Goal: Transaction & Acquisition: Download file/media

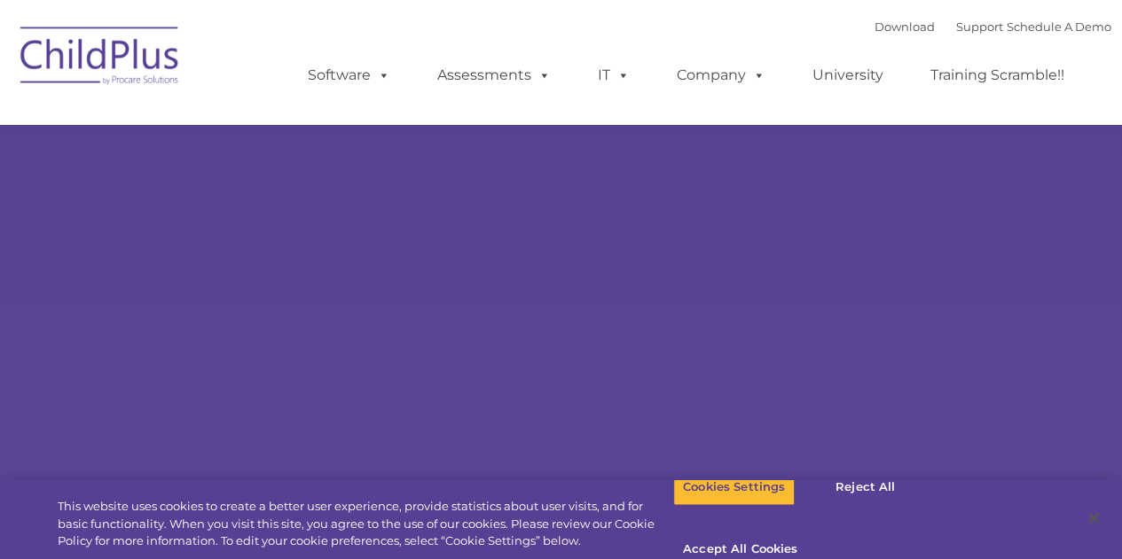
select select "MEDIUM"
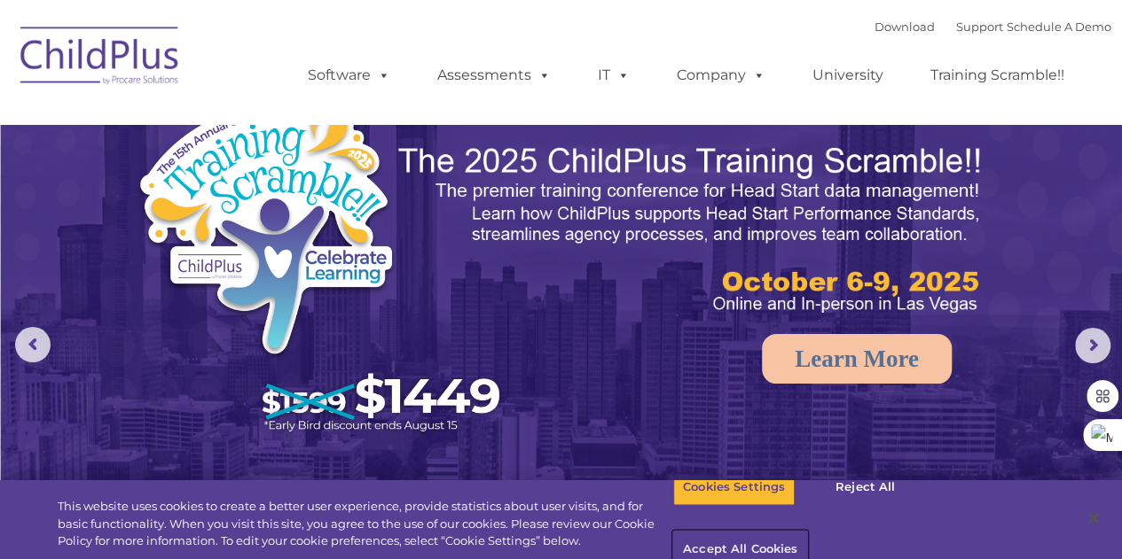
click at [807, 532] on button "Accept All Cookies" at bounding box center [740, 550] width 134 height 37
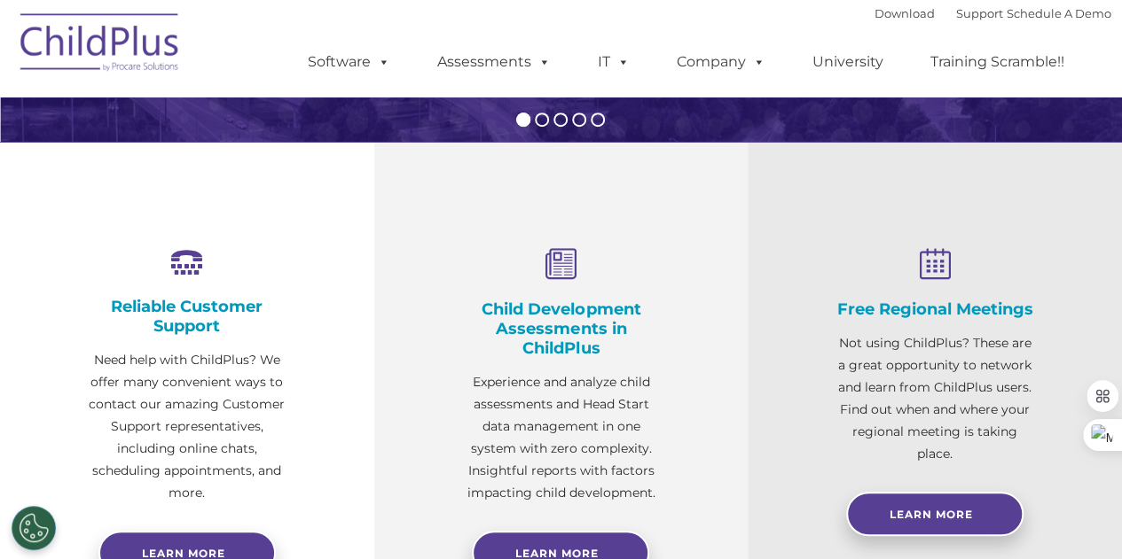
scroll to position [546, 0]
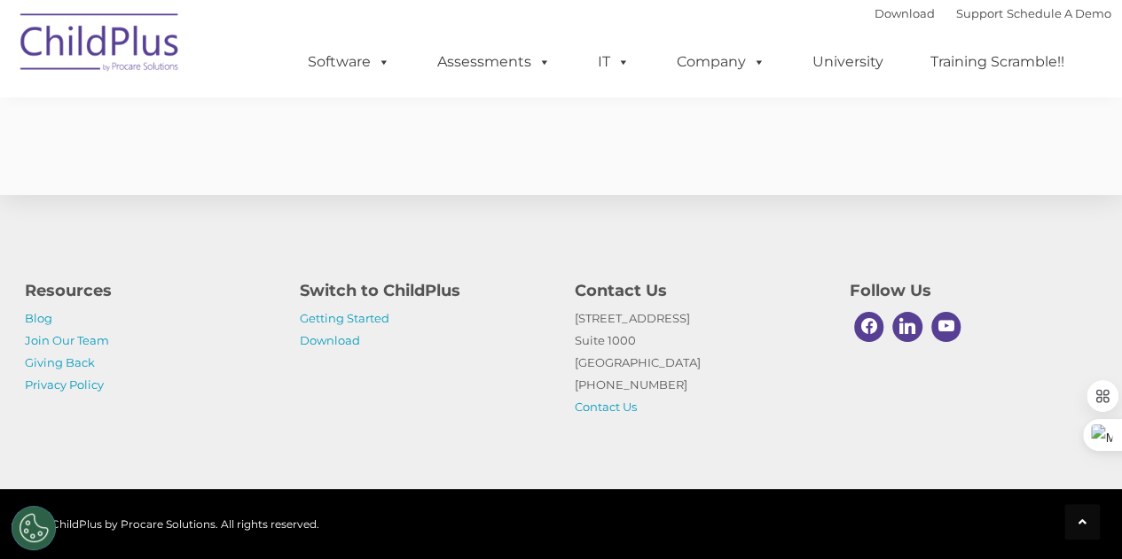
scroll to position [3383, 0]
click at [306, 334] on link "Download" at bounding box center [330, 340] width 60 height 14
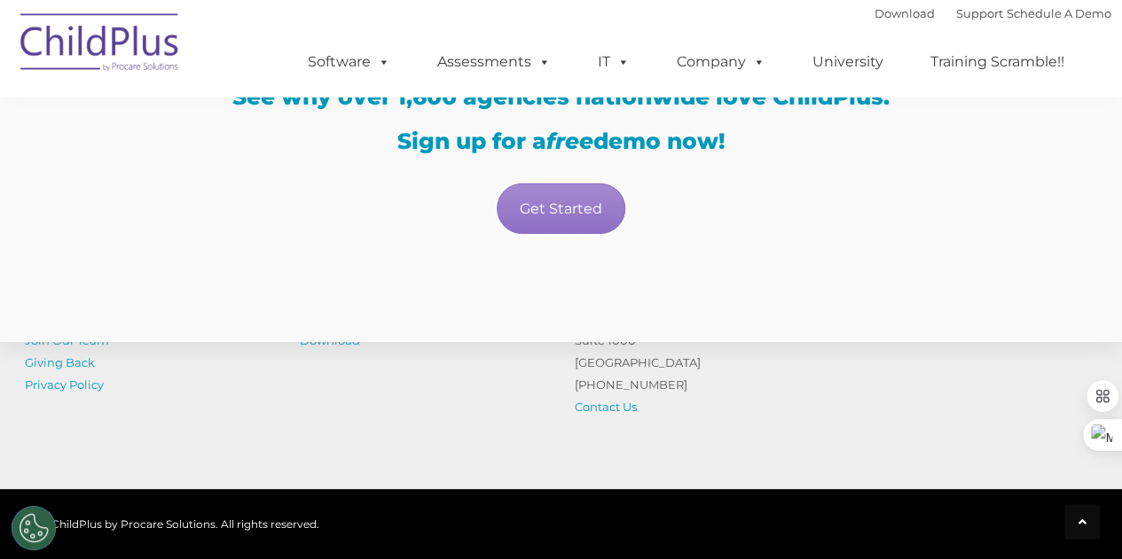
scroll to position [3383, 0]
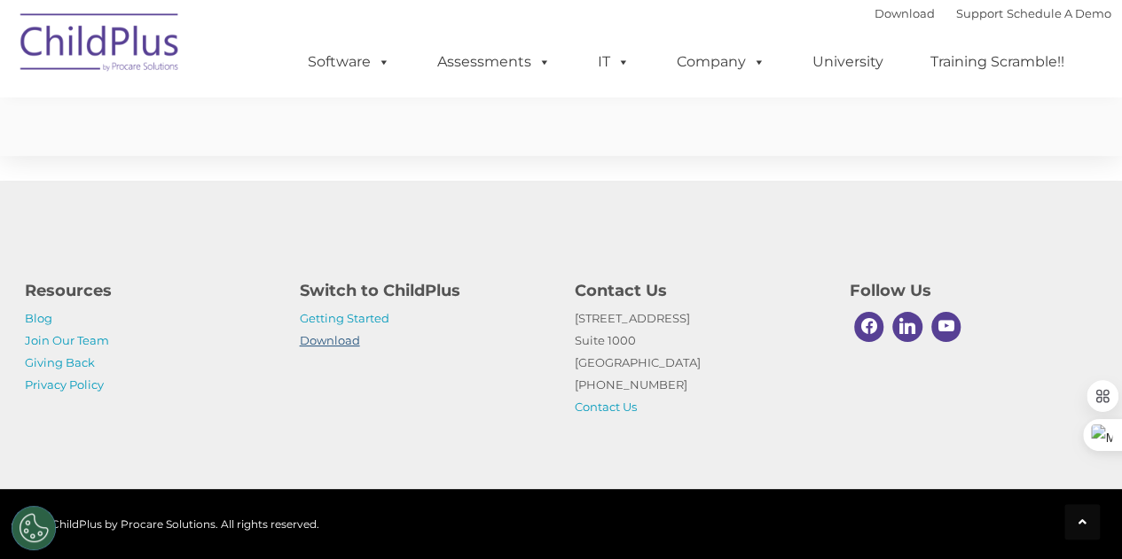
click at [345, 338] on link "Download" at bounding box center [330, 340] width 60 height 14
